Goal: Find contact information: Find contact information

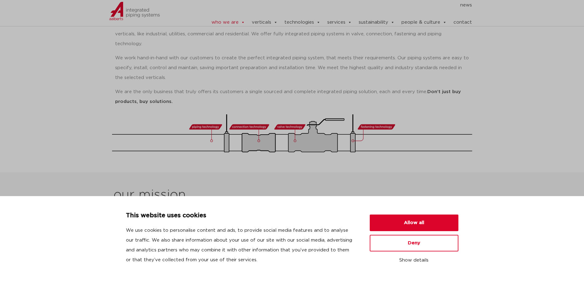
scroll to position [400, 0]
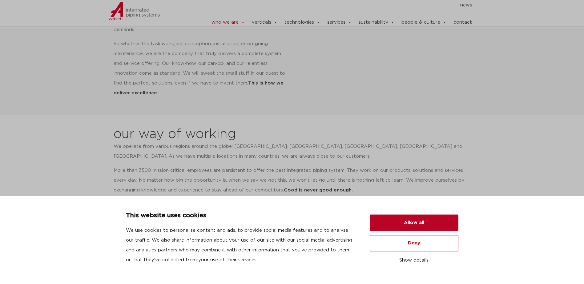
click at [425, 230] on button "Allow all" at bounding box center [414, 223] width 89 height 17
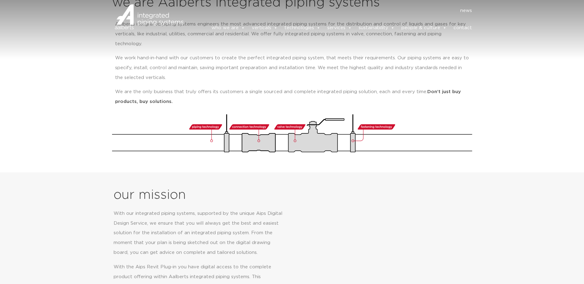
scroll to position [0, 0]
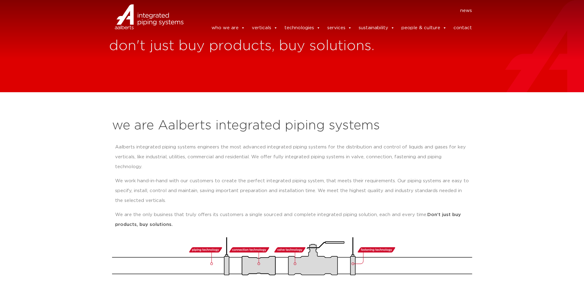
click at [469, 23] on link "contact" at bounding box center [462, 28] width 18 height 12
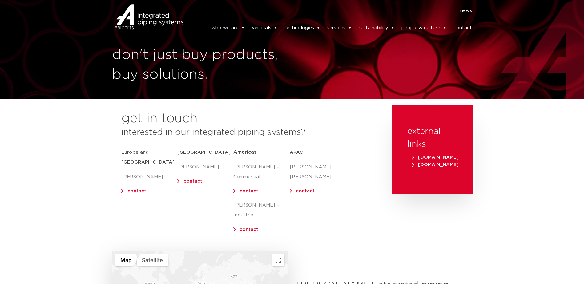
scroll to position [92, 0]
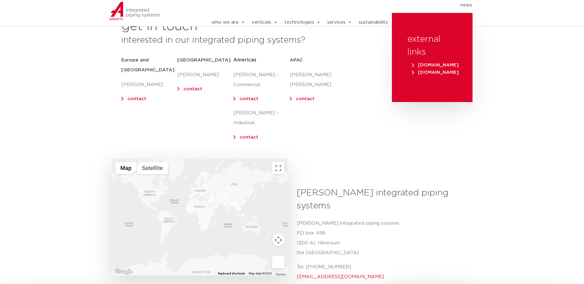
click at [151, 187] on div at bounding box center [199, 217] width 175 height 117
click at [443, 64] on span "[DOMAIN_NAME]" at bounding box center [435, 65] width 47 height 5
